Goal: Task Accomplishment & Management: Manage account settings

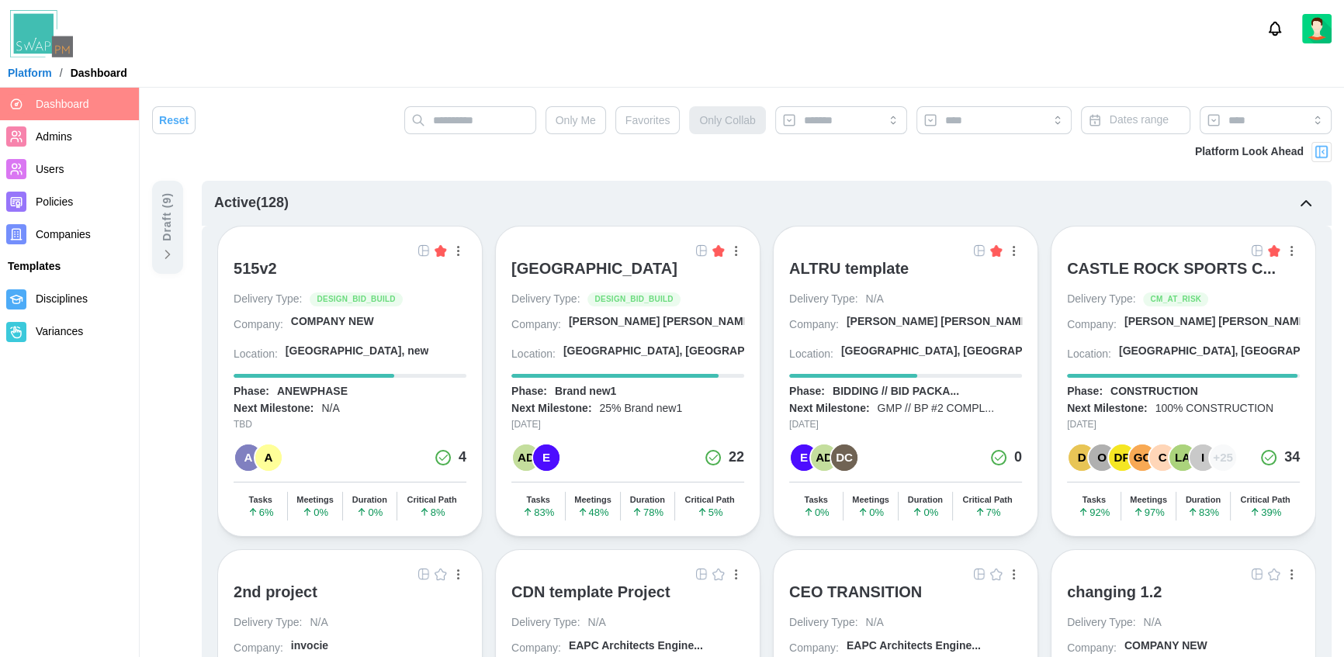
click at [542, 267] on div "[GEOGRAPHIC_DATA]" at bounding box center [594, 268] width 166 height 19
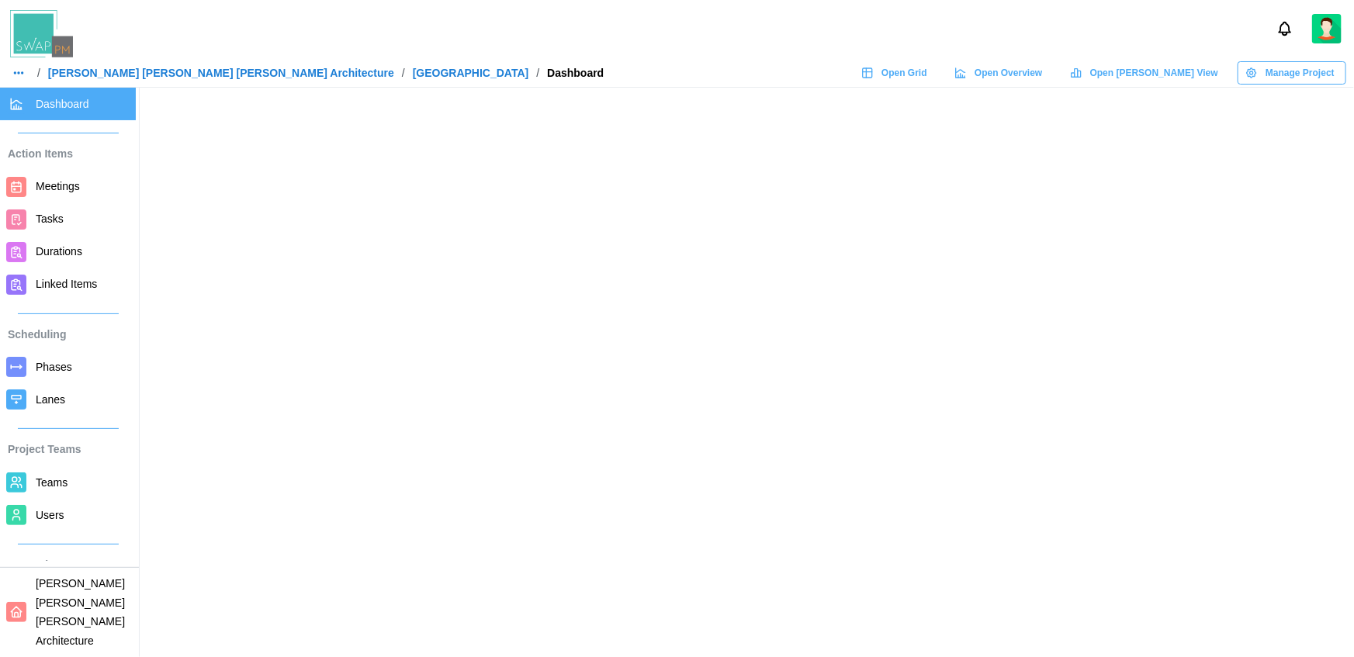
click at [1270, 74] on span "Manage Project" at bounding box center [1300, 73] width 69 height 22
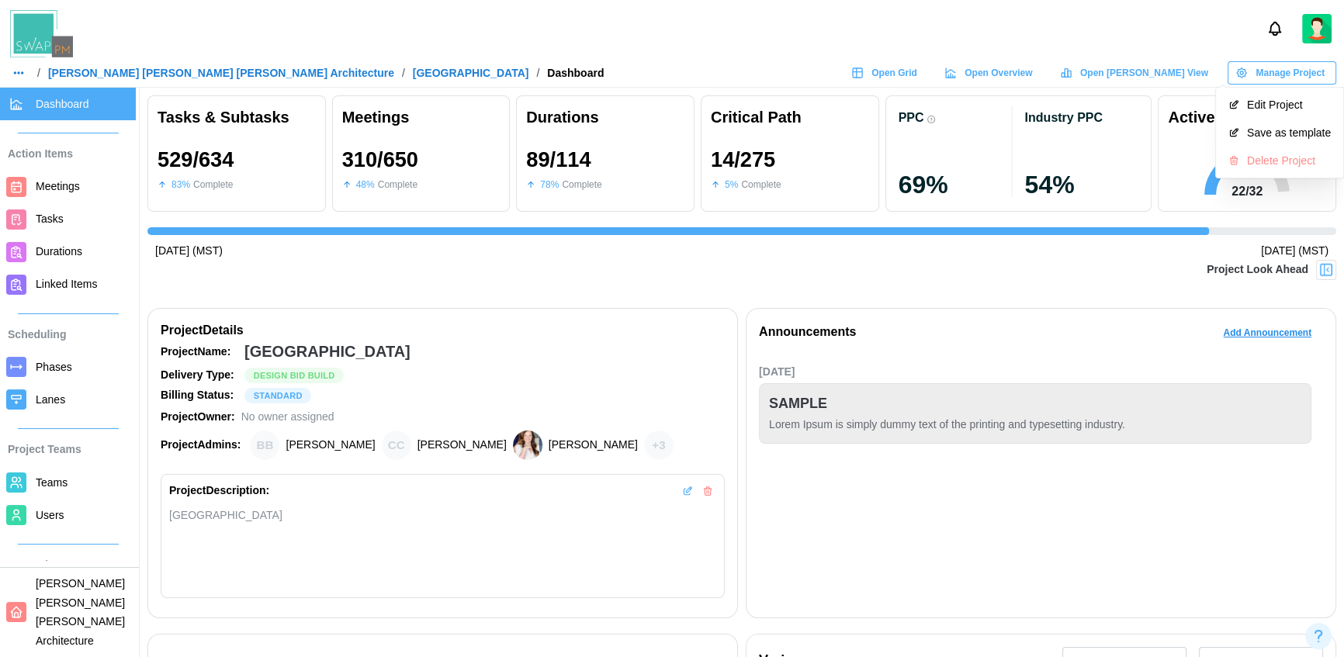
scroll to position [0, 12908]
click at [1275, 112] on button "Edit Project" at bounding box center [1279, 105] width 121 height 28
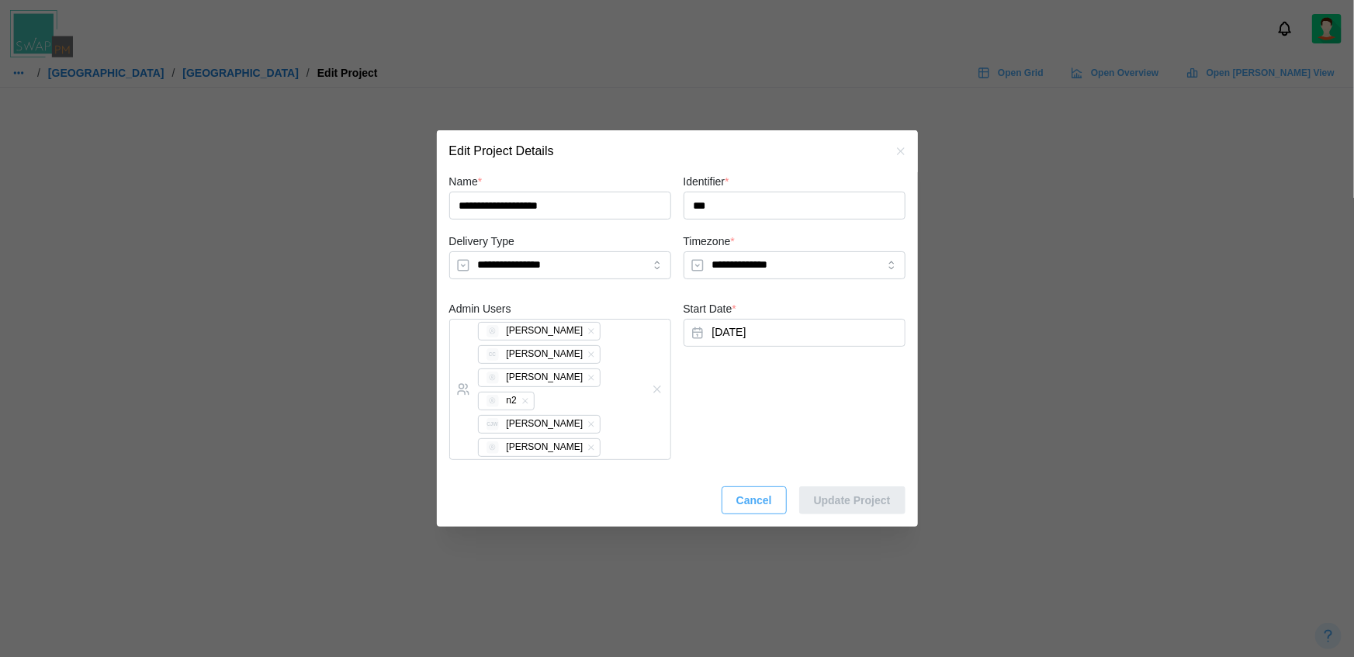
click at [750, 498] on span "Cancel" at bounding box center [754, 500] width 36 height 26
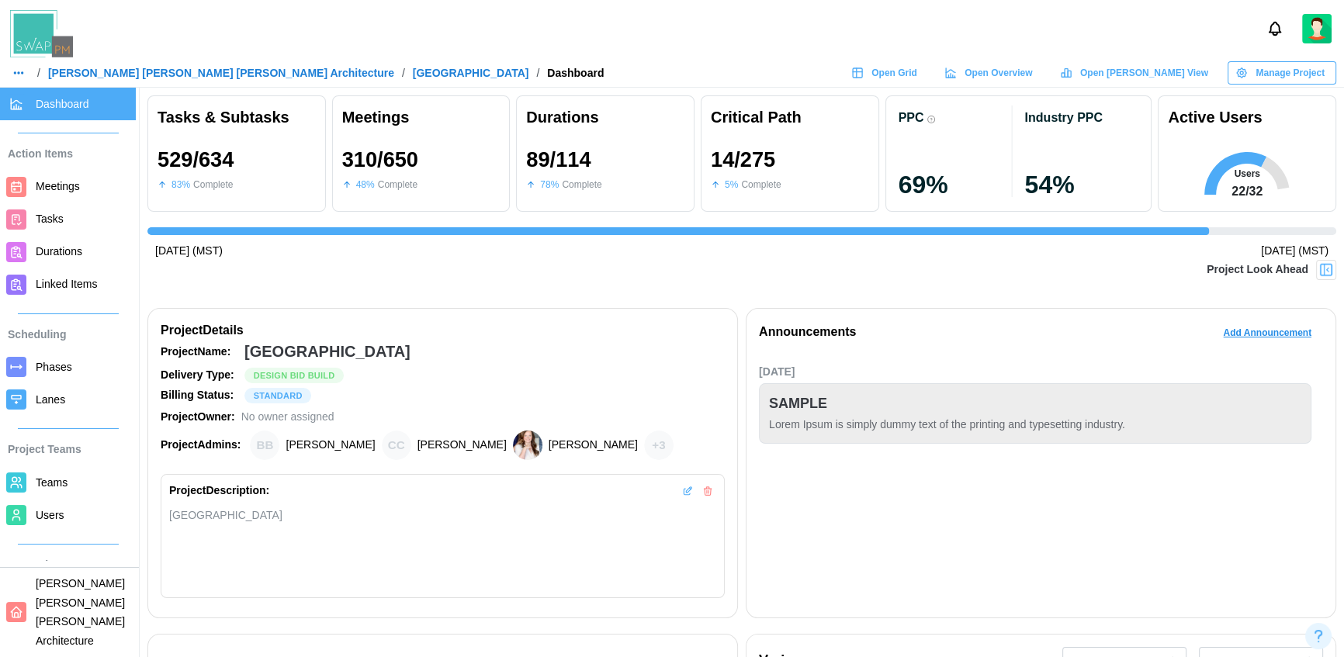
scroll to position [0, 12908]
